Goal: Task Accomplishment & Management: Manage account settings

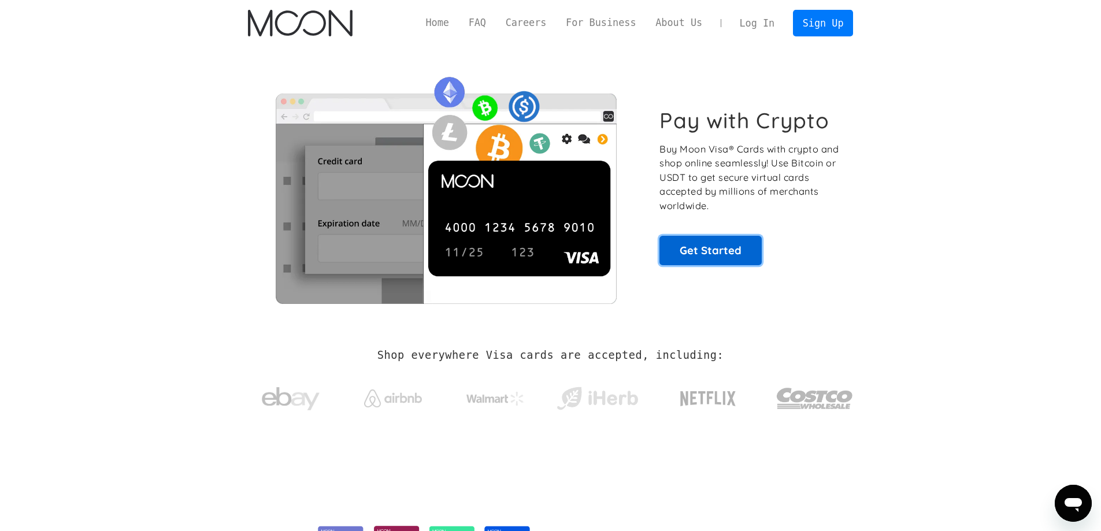
click at [693, 243] on link "Get Started" at bounding box center [710, 250] width 102 height 29
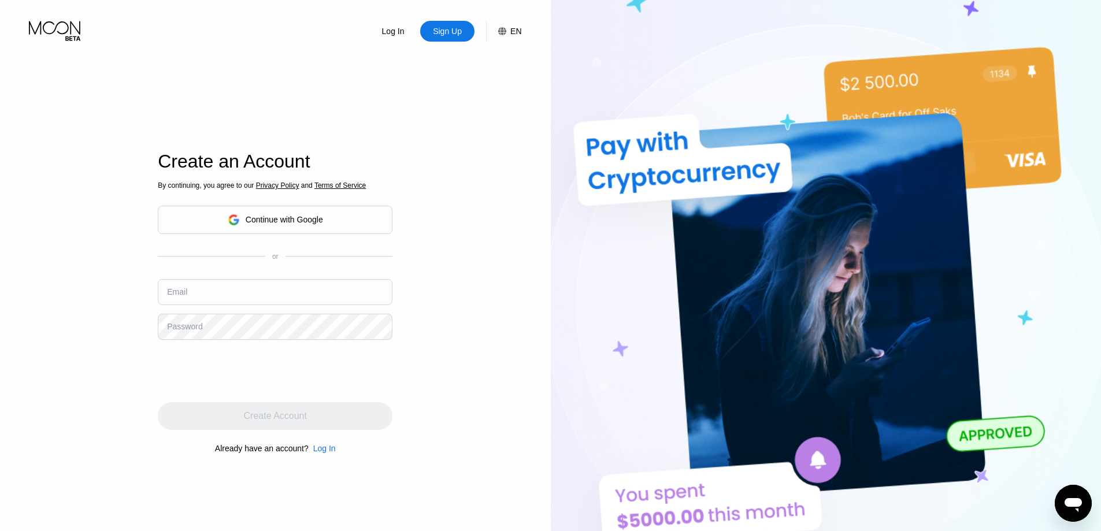
click at [336, 216] on div "Continue with Google" at bounding box center [275, 220] width 235 height 28
